Goal: Transaction & Acquisition: Purchase product/service

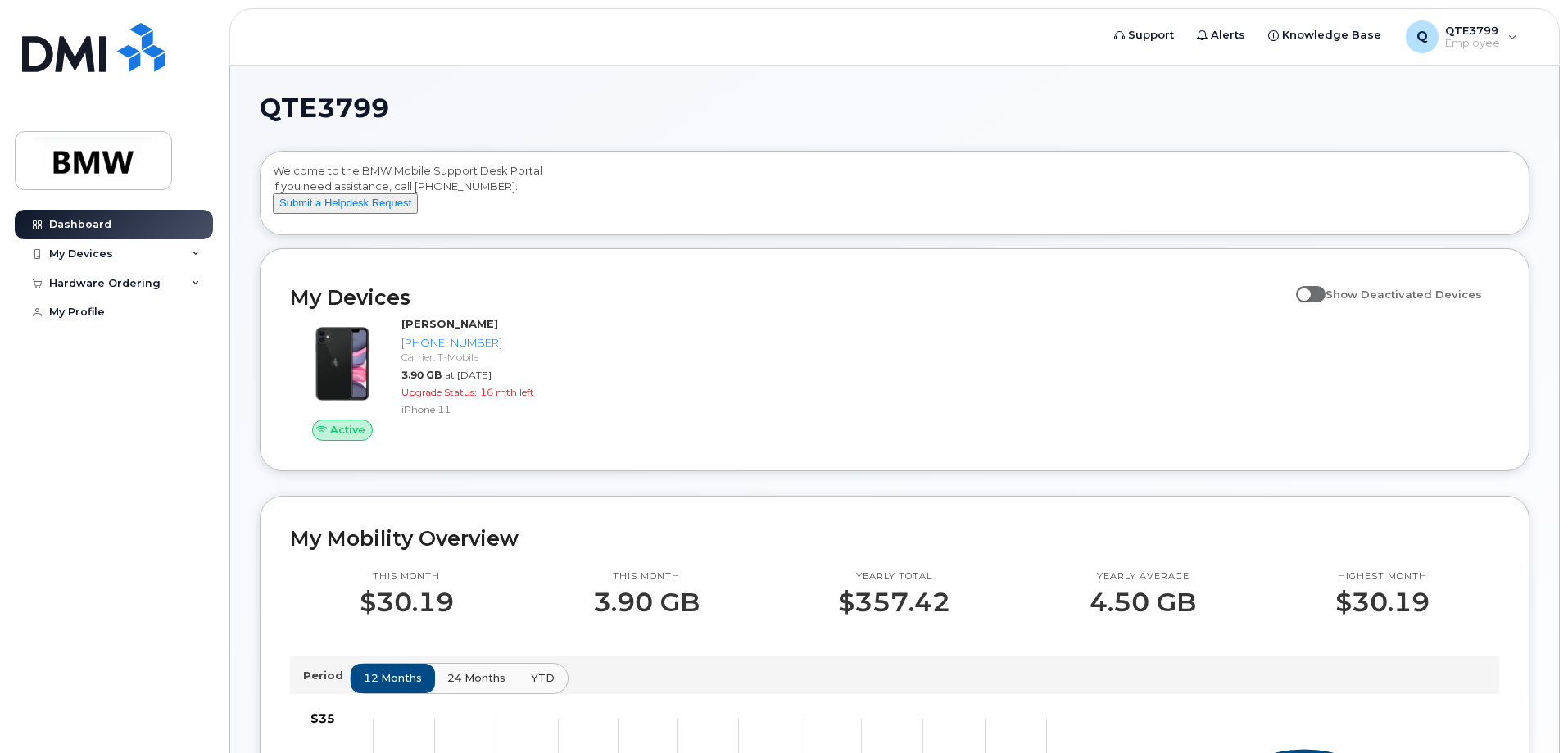
click at [1325, 302] on span at bounding box center [1311, 294] width 30 height 16
click at [1309, 292] on input "Show Deactivated Devices" at bounding box center [1302, 285] width 13 height 13
click at [1324, 302] on span at bounding box center [1311, 294] width 30 height 16
click at [1309, 292] on input "Show Deactivated Devices" at bounding box center [1302, 285] width 13 height 13
checkbox input "false"
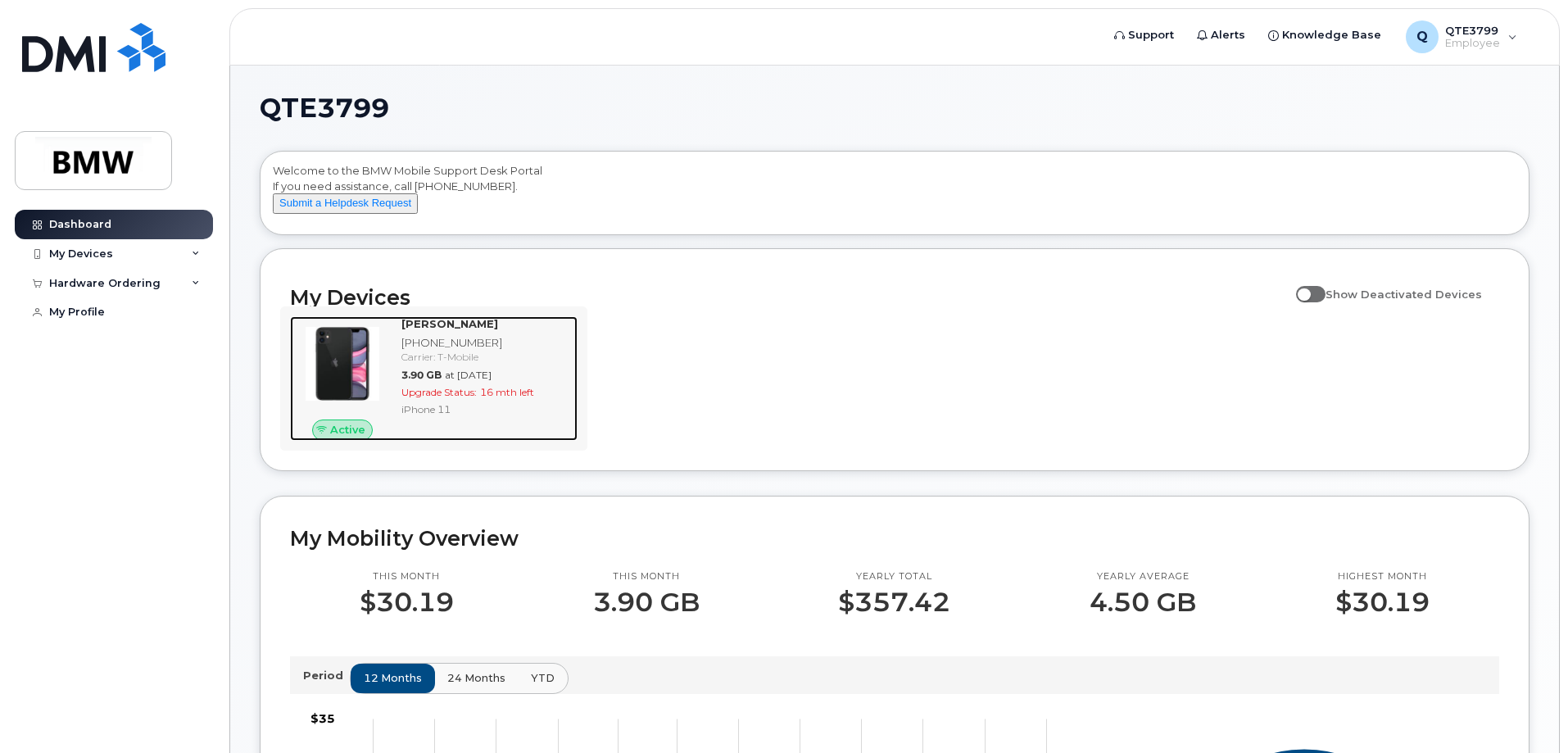
click at [508, 351] on div "[PHONE_NUMBER]" at bounding box center [486, 343] width 169 height 15
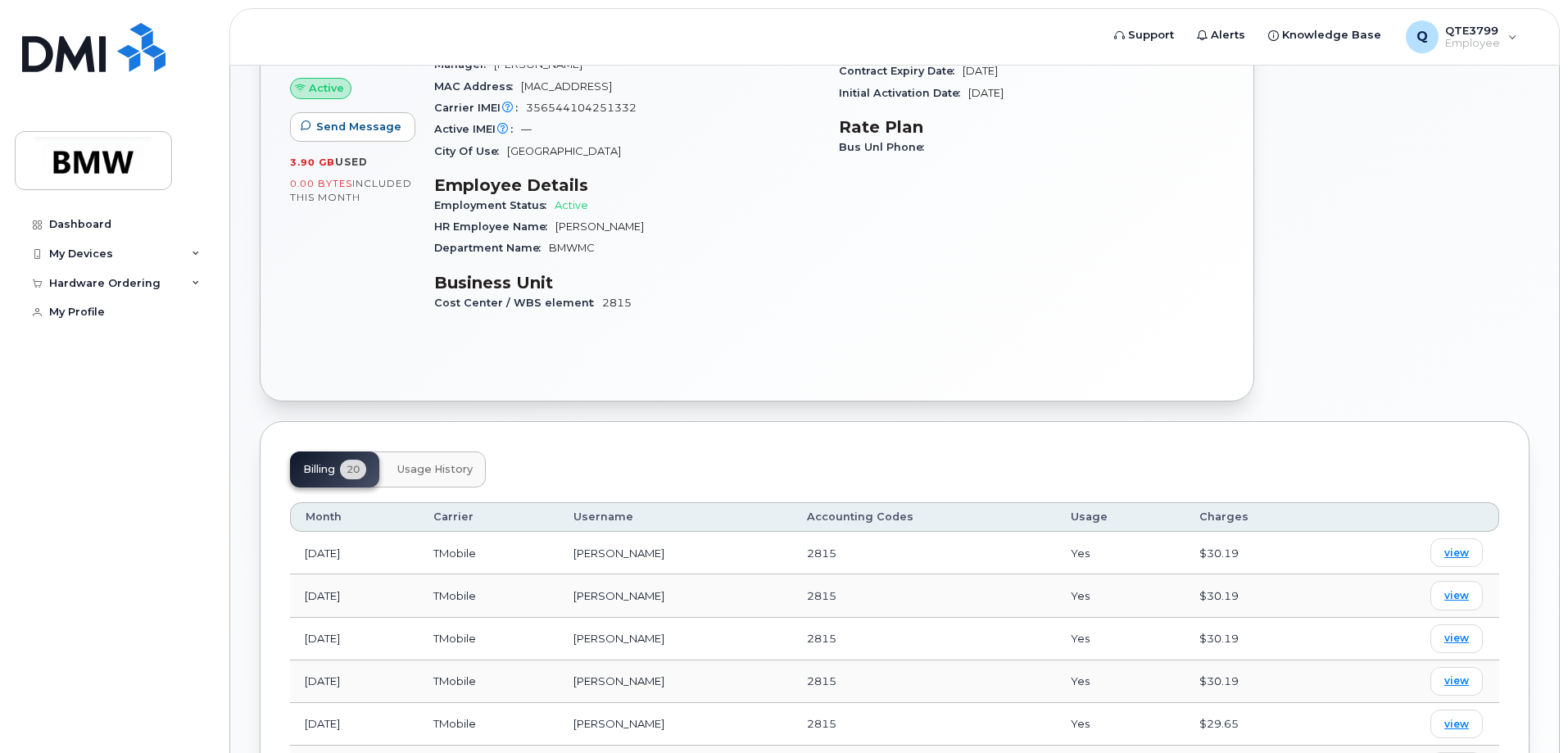
click at [464, 463] on span "Usage History" at bounding box center [434, 469] width 75 height 13
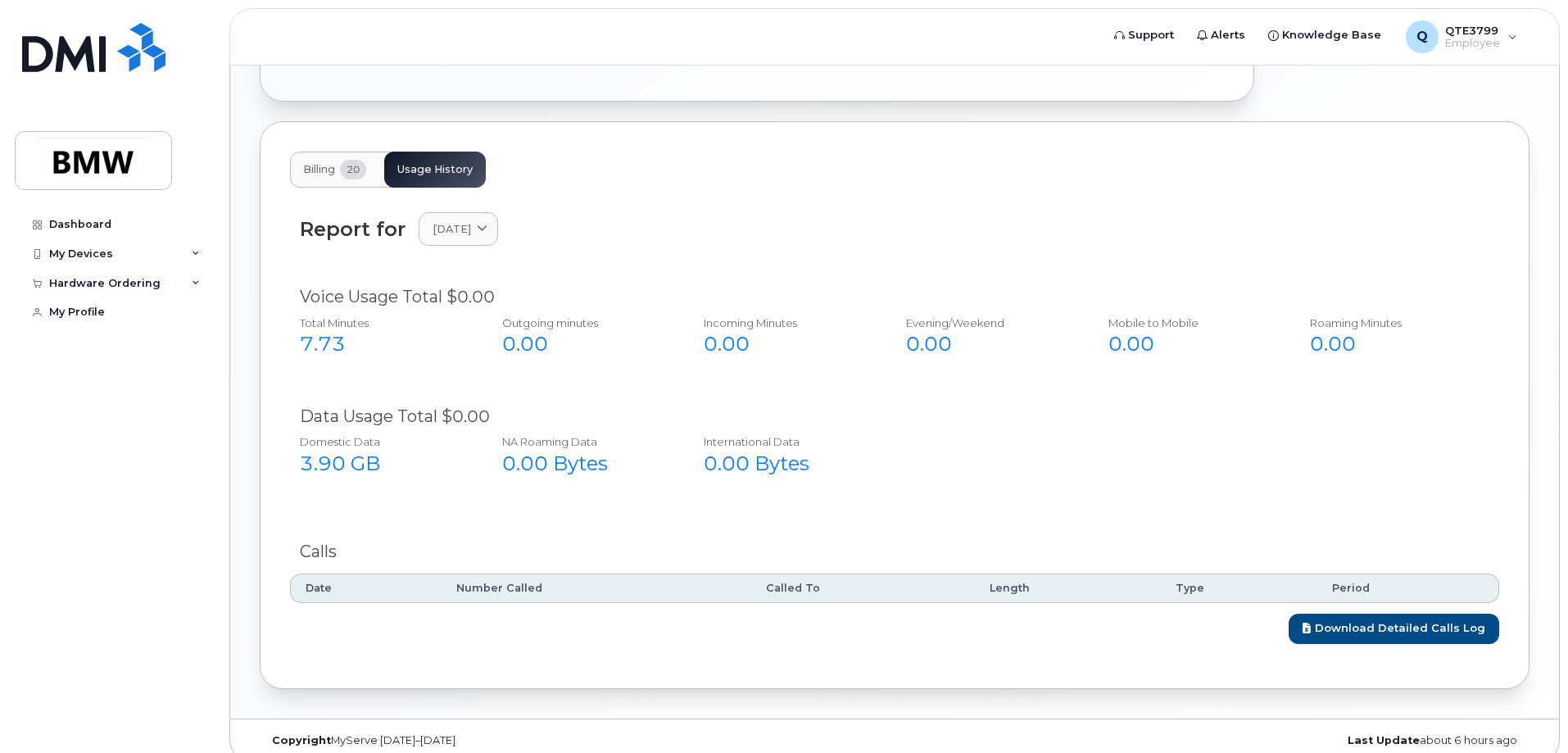
scroll to position [548, 0]
click at [344, 185] on div "Report for September 2025 2025 September August July June May April March Febru…" at bounding box center [895, 420] width 1209 height 471
click at [347, 159] on span "20" at bounding box center [353, 168] width 26 height 20
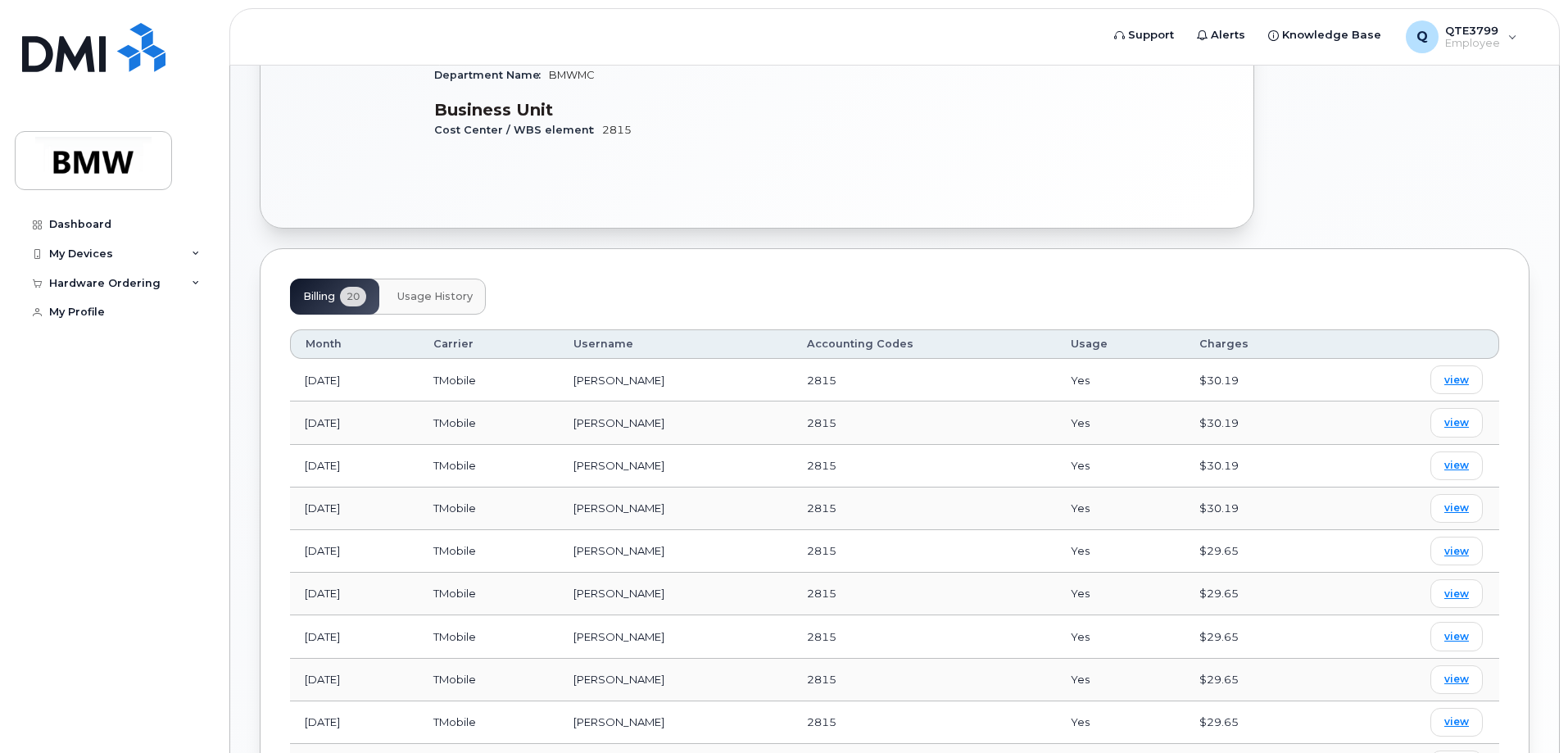
scroll to position [0, 0]
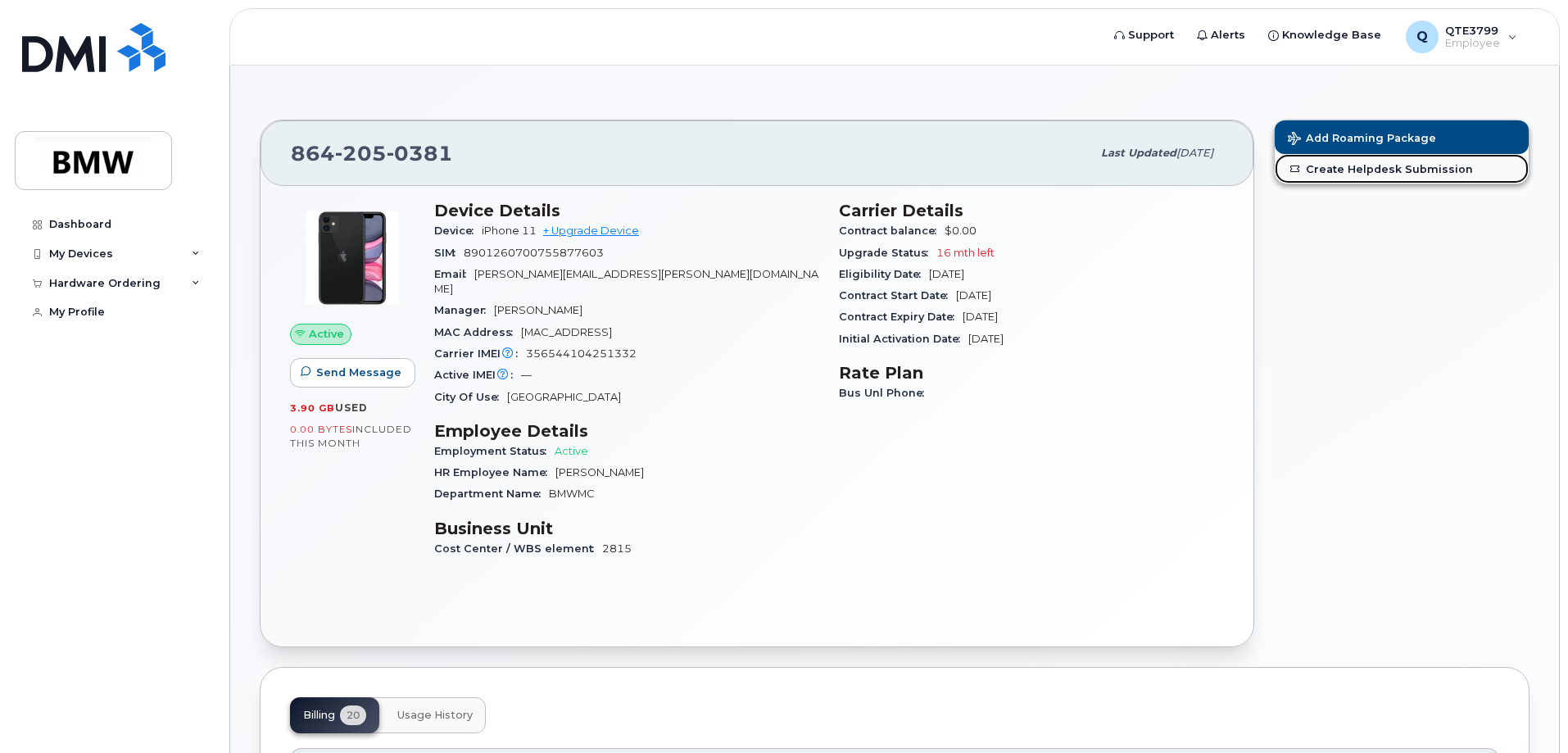
click at [1417, 171] on link "Create Helpdesk Submission" at bounding box center [1401, 169] width 254 height 30
click at [87, 251] on div "My Devices" at bounding box center [81, 254] width 63 height 13
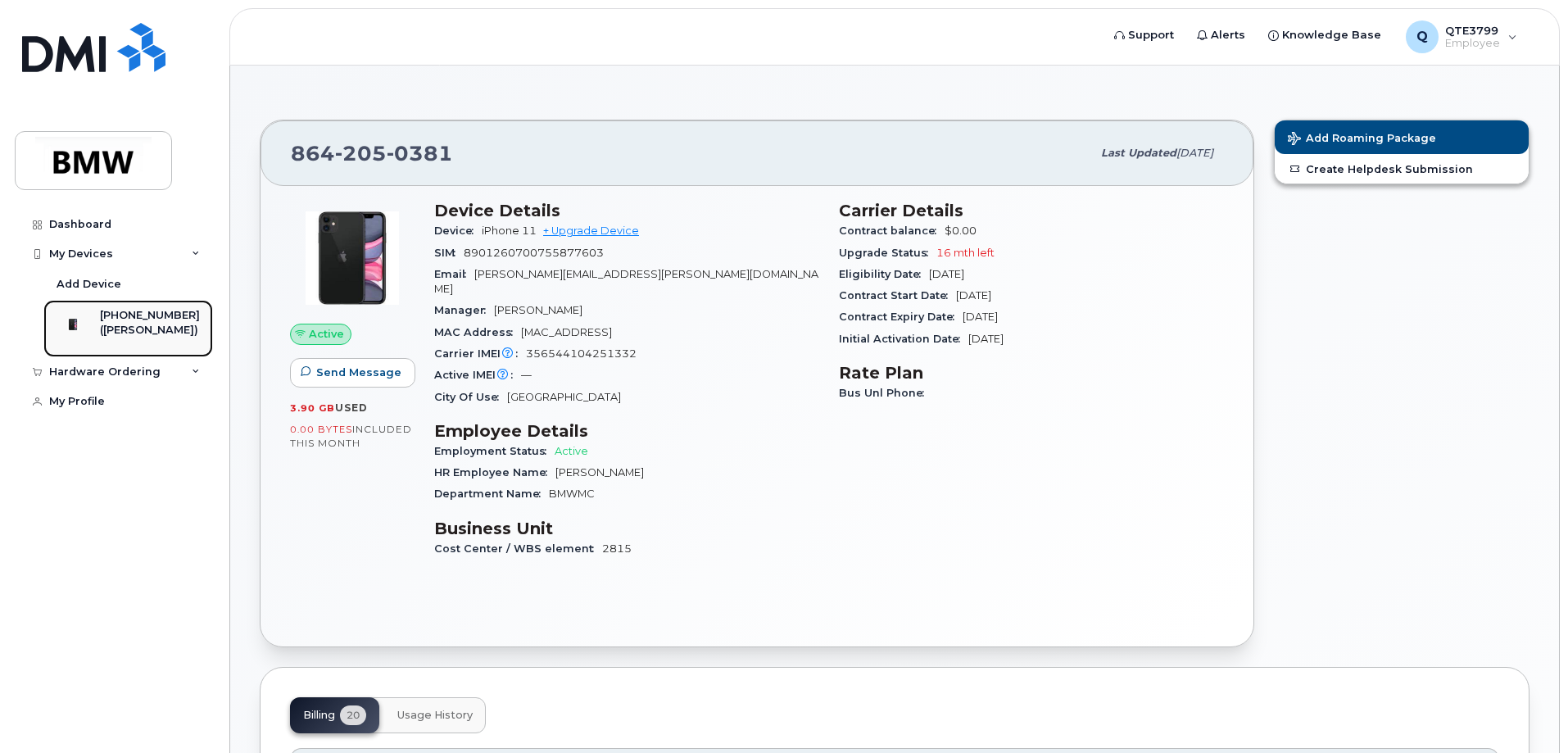
click at [141, 330] on div "([PERSON_NAME])" at bounding box center [150, 330] width 100 height 14
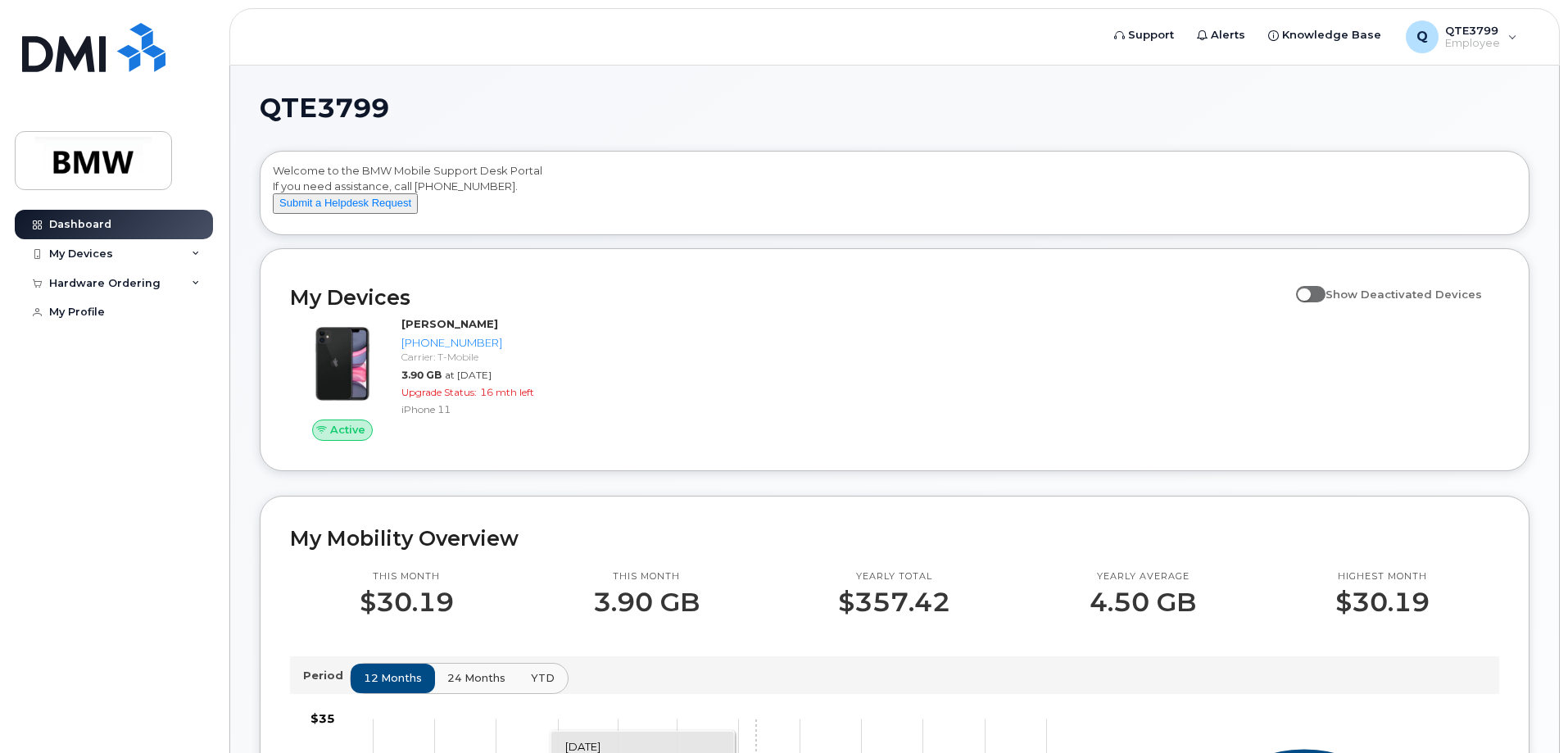
scroll to position [410, 0]
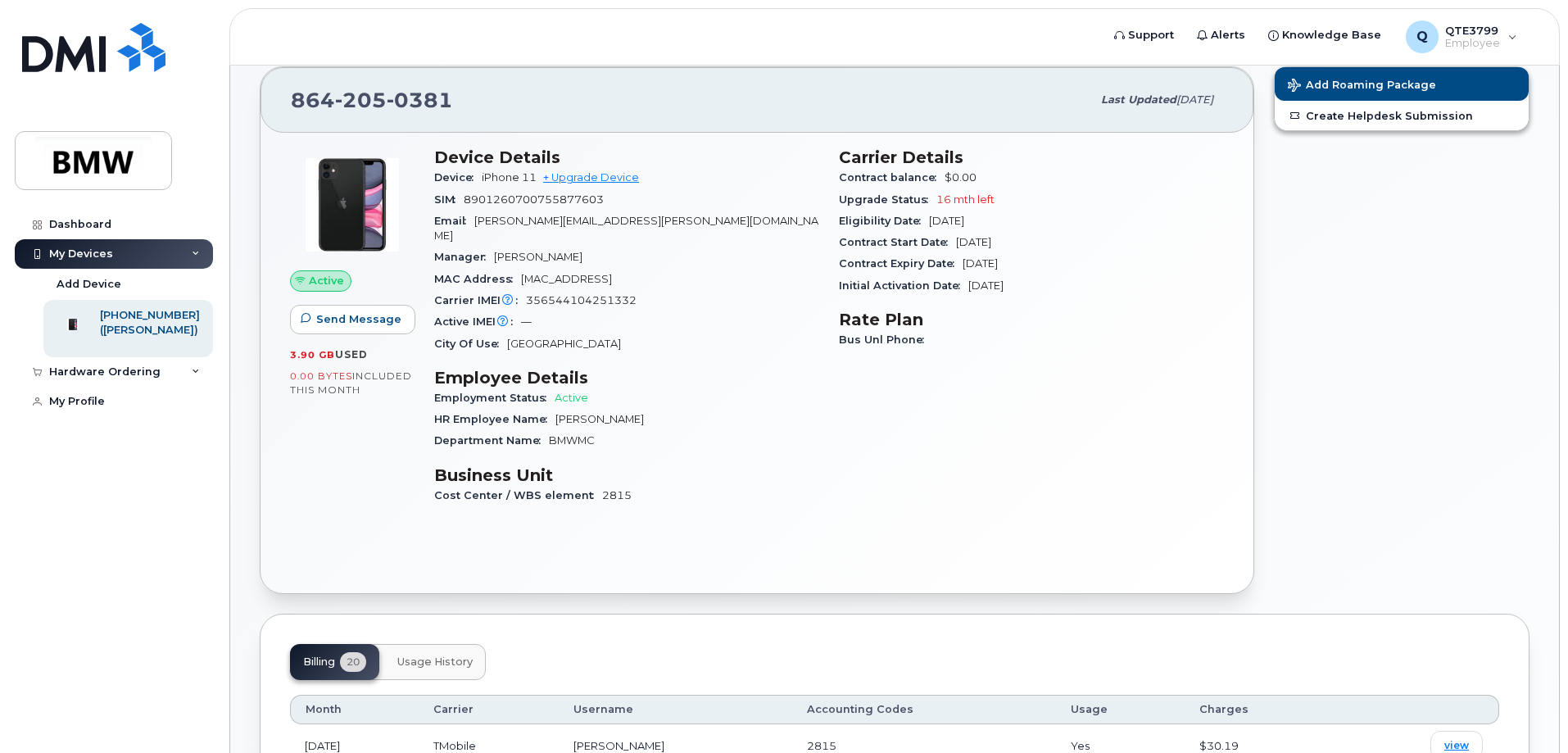
scroll to position [82, 0]
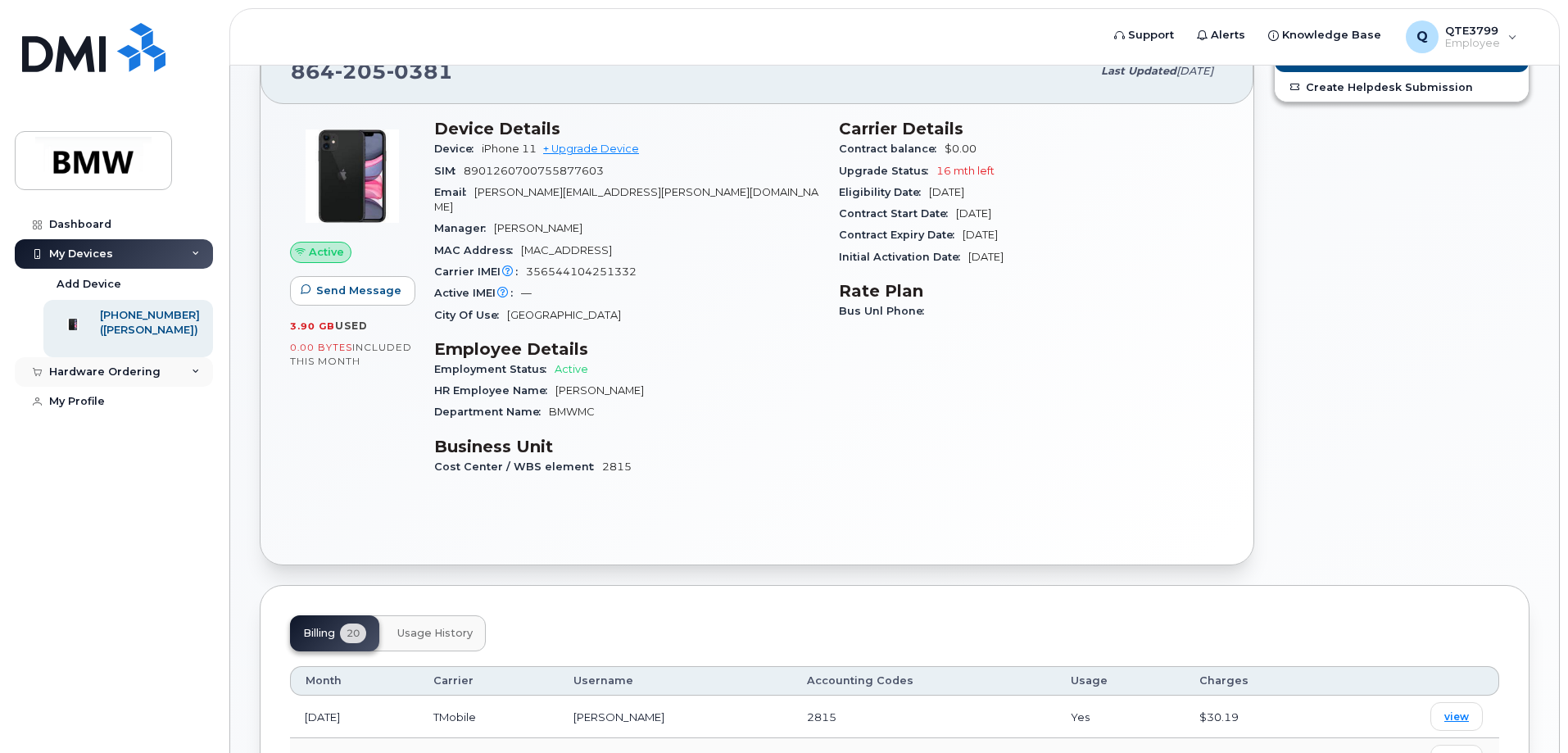
click at [127, 379] on div "Hardware Ordering" at bounding box center [104, 372] width 111 height 13
click at [123, 418] on link "New Order" at bounding box center [128, 402] width 169 height 31
